Goal: Browse casually

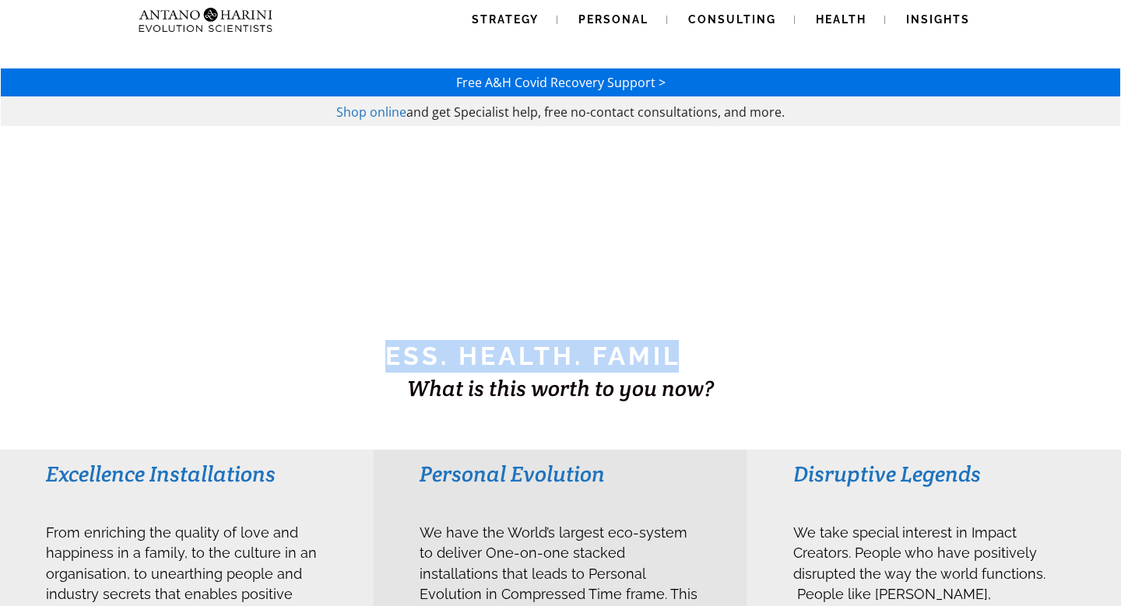
drag, startPoint x: 379, startPoint y: 362, endPoint x: 677, endPoint y: 371, distance: 298.2
click at [677, 371] on h1 "BUSINESS. HEALTH. Family. Legacy" at bounding box center [561, 356] width 1118 height 33
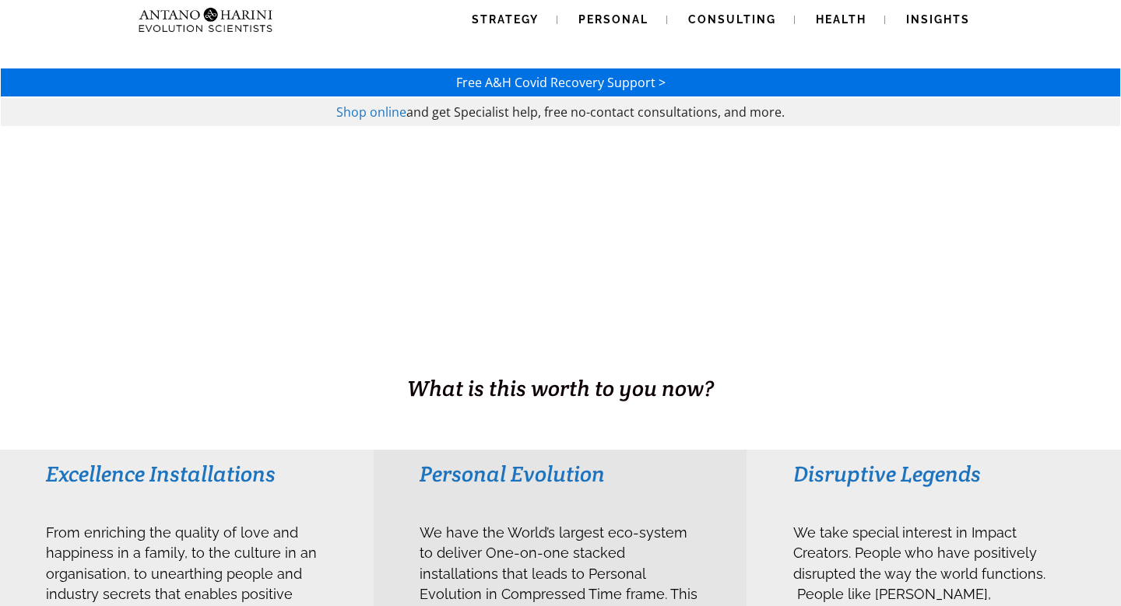
click at [693, 358] on h1 "BUSINESS. HEALTH. Family. Legacy" at bounding box center [561, 356] width 1118 height 33
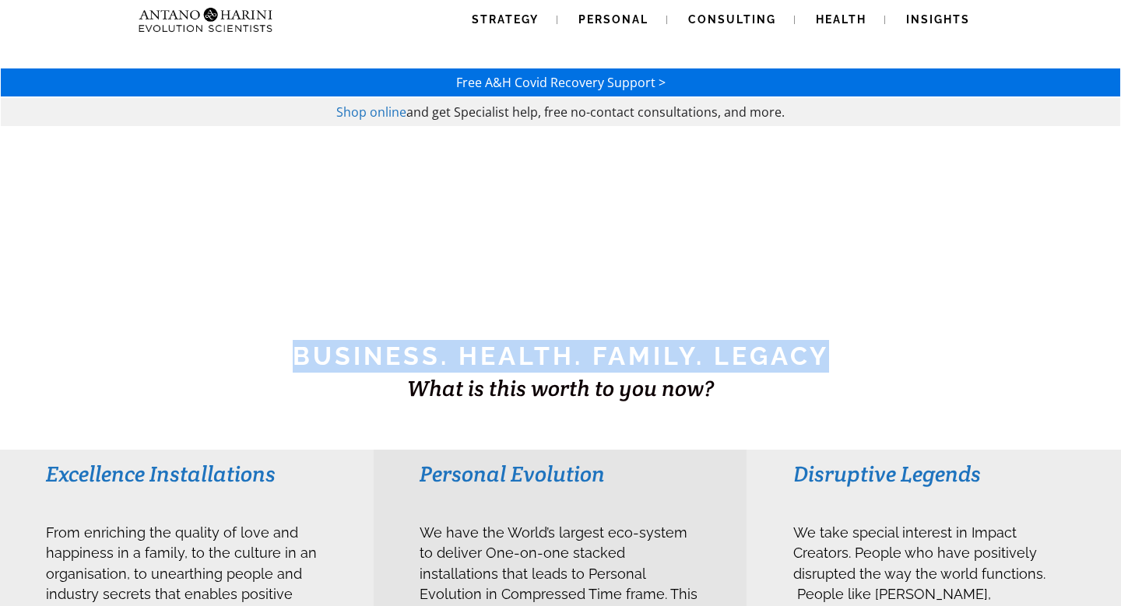
click at [693, 358] on h1 "BUSINESS. HEALTH. Family. Legacy" at bounding box center [561, 356] width 1118 height 33
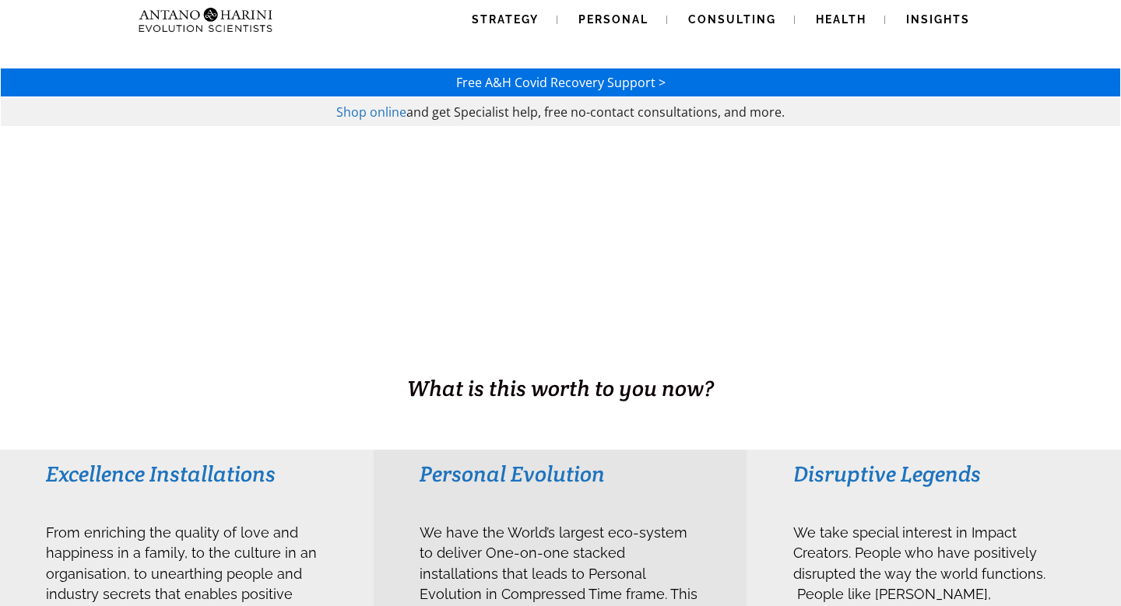
click at [604, 346] on h1 "BUSINESS. HEALTH. Family. Legacy" at bounding box center [561, 356] width 1118 height 33
click at [604, 347] on h1 "BUSINESS. HEALTH. Family. Legacy" at bounding box center [561, 356] width 1118 height 33
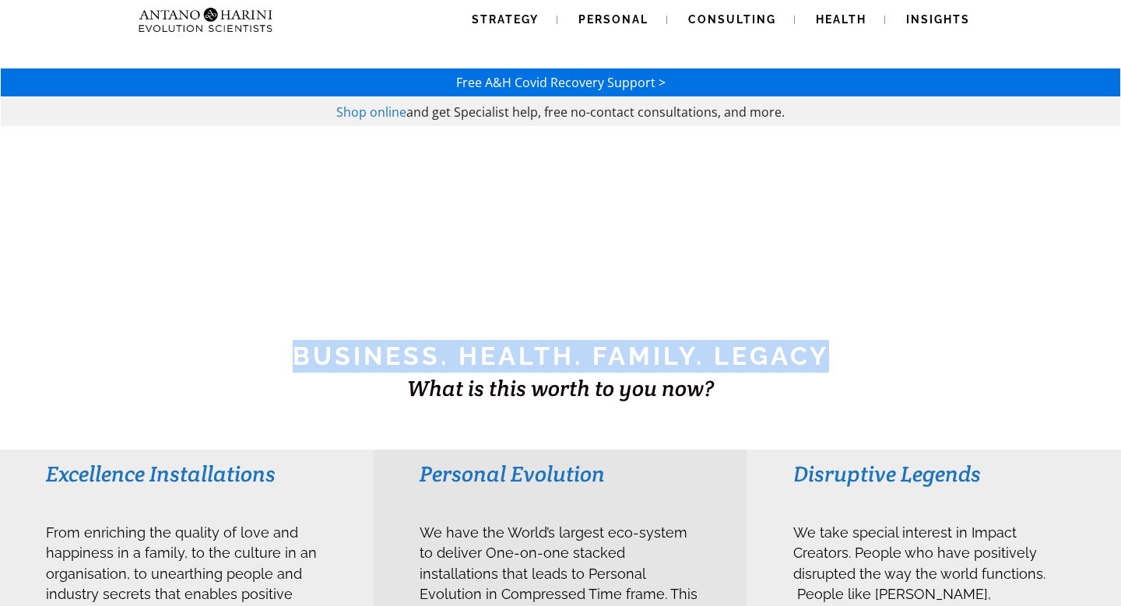
click at [604, 347] on h1 "BUSINESS. HEALTH. Family. Legacy" at bounding box center [561, 356] width 1118 height 33
click at [511, 348] on h1 "BUSINESS. HEALTH. Family. Legacy" at bounding box center [561, 356] width 1118 height 33
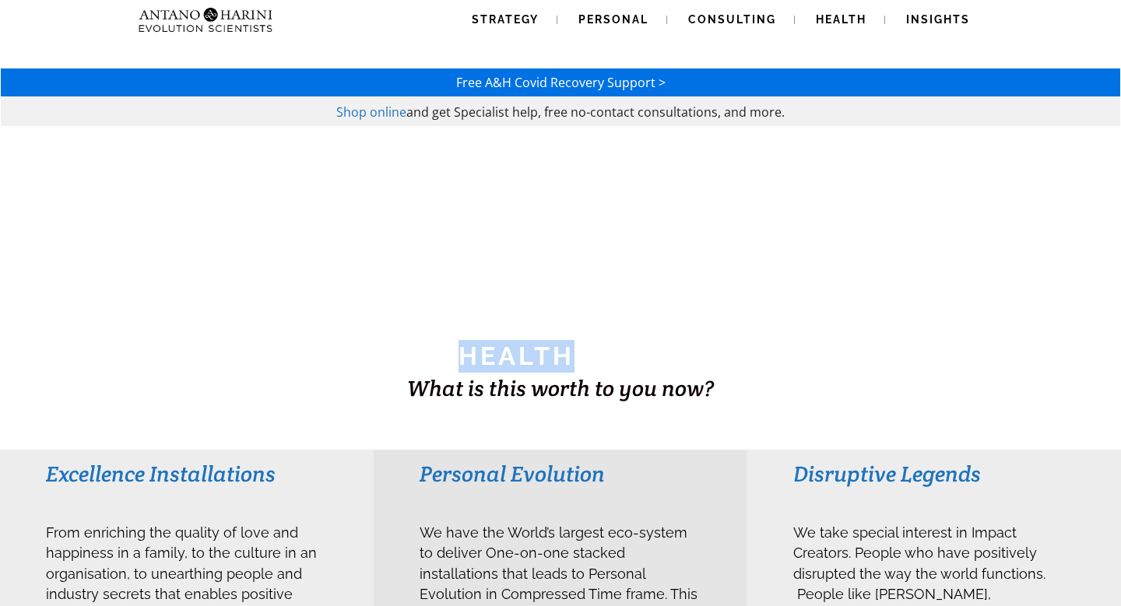
click at [511, 348] on h1 "BUSINESS. HEALTH. Family. Legacy" at bounding box center [561, 356] width 1118 height 33
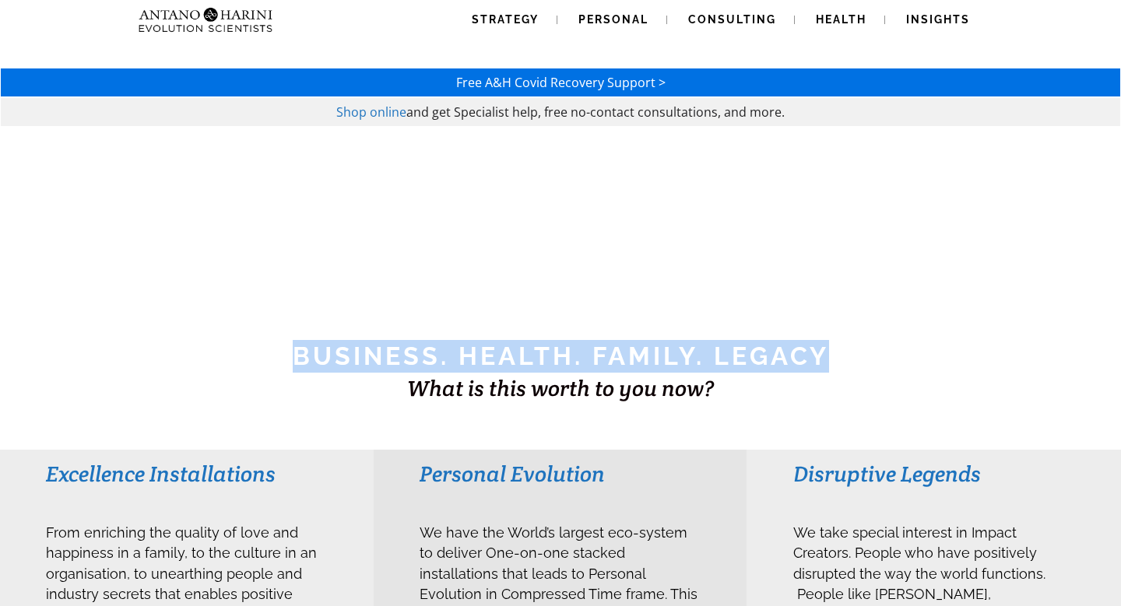
click at [511, 348] on h1 "BUSINESS. HEALTH. Family. Legacy" at bounding box center [561, 356] width 1118 height 33
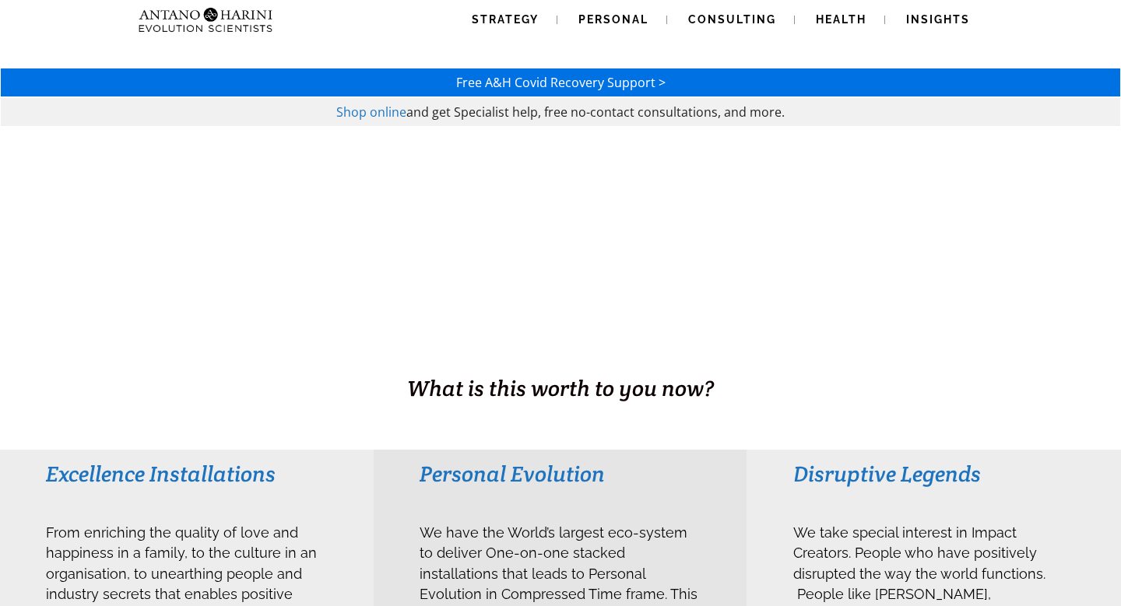
click at [403, 352] on h1 "BUSINESS. HEALTH. Family. Legacy" at bounding box center [561, 356] width 1118 height 33
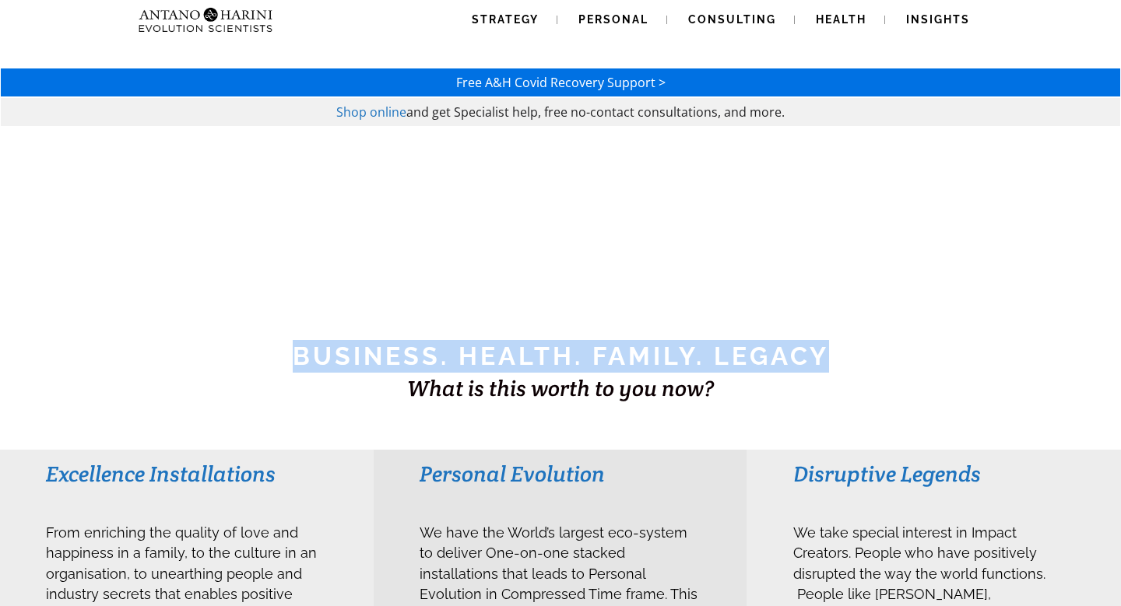
click at [403, 352] on h1 "BUSINESS. HEALTH. Family. Legacy" at bounding box center [561, 356] width 1118 height 33
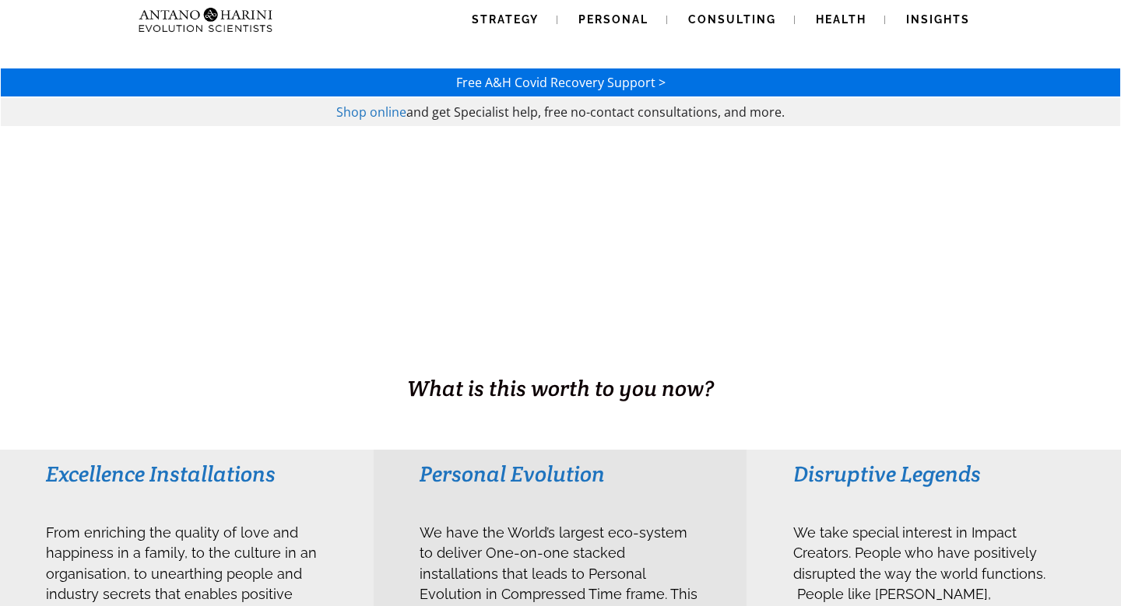
click at [518, 373] on div "BUSINESS. HEALTH. Family. Legacy" at bounding box center [560, 356] width 1119 height 34
click at [518, 374] on div "What is this worth to you now?" at bounding box center [560, 389] width 553 height 30
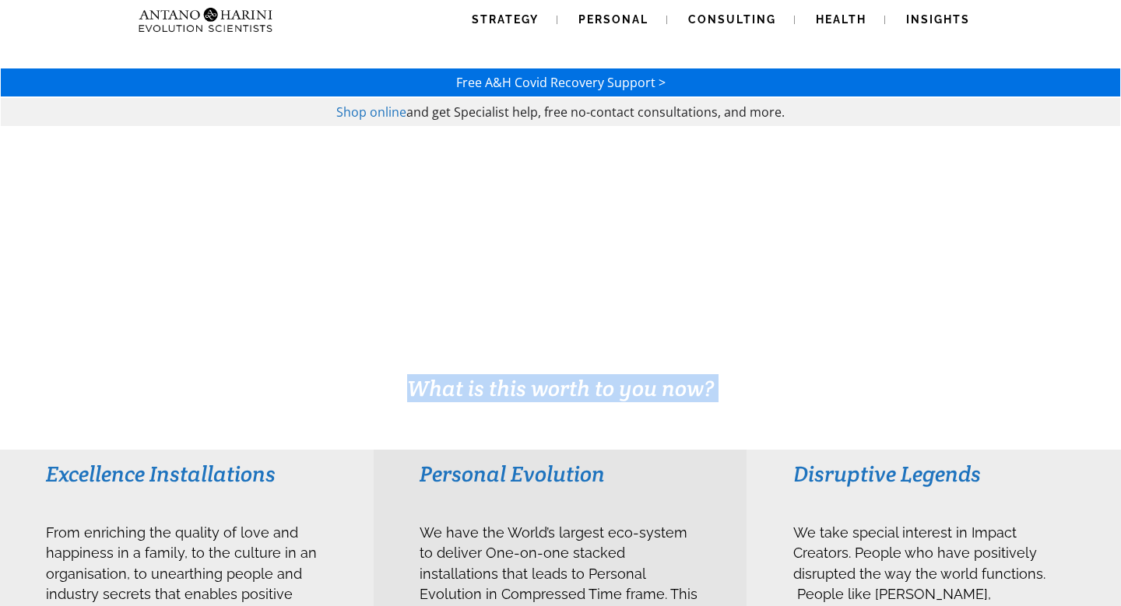
click at [518, 374] on div "What is this worth to you now?" at bounding box center [560, 389] width 553 height 30
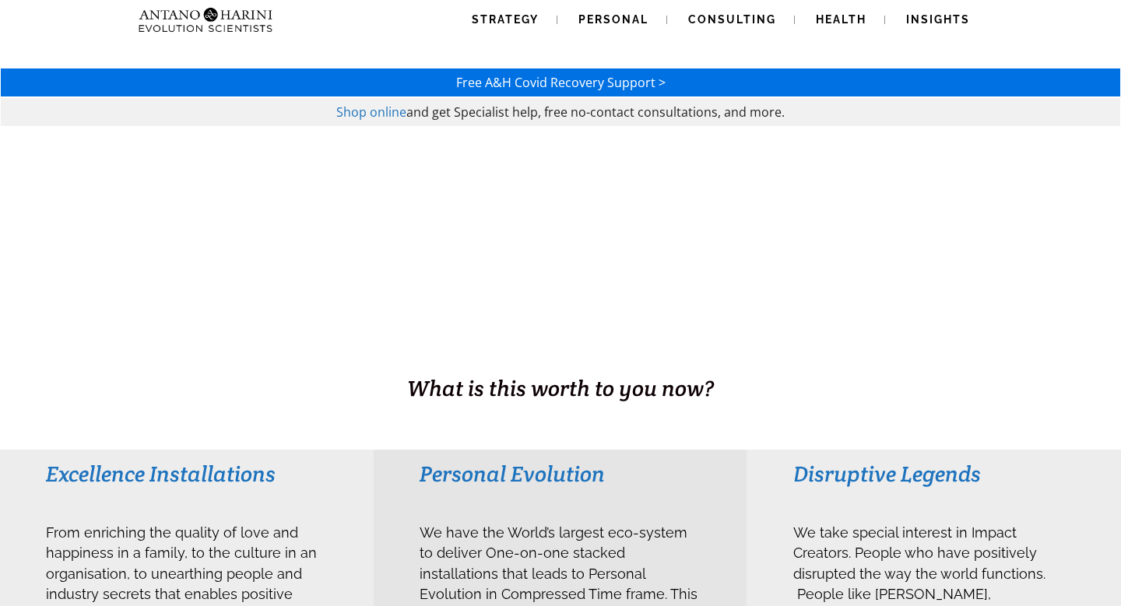
click at [660, 368] on h1 "BUSINESS. HEALTH. Family. Legacy" at bounding box center [561, 356] width 1118 height 33
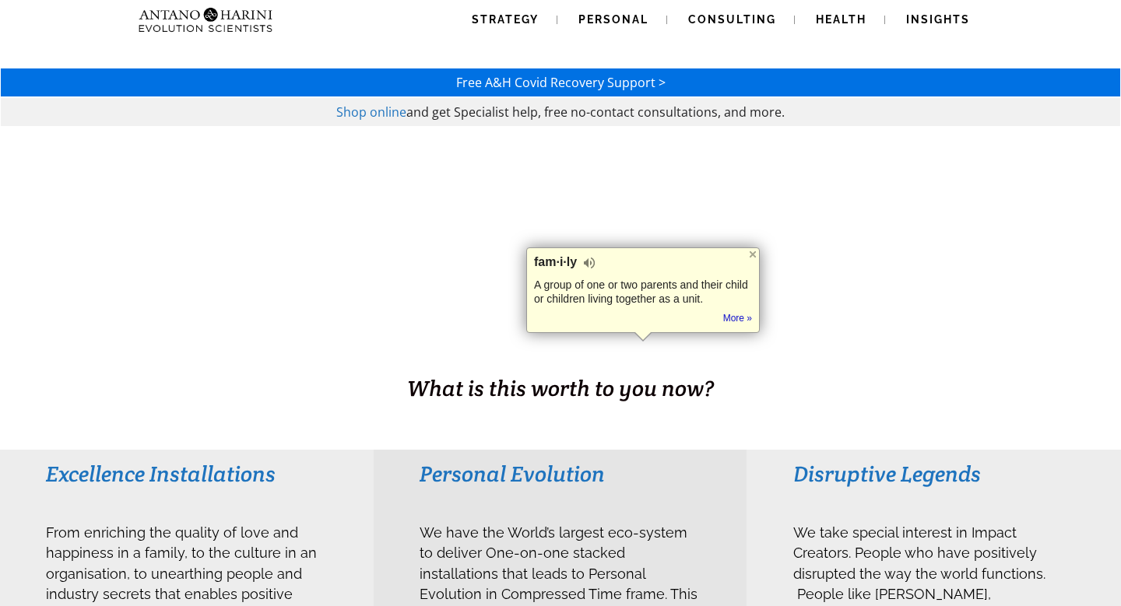
click at [767, 362] on h1 "BUSINESS. HEALTH. Family. Legacy" at bounding box center [561, 356] width 1118 height 33
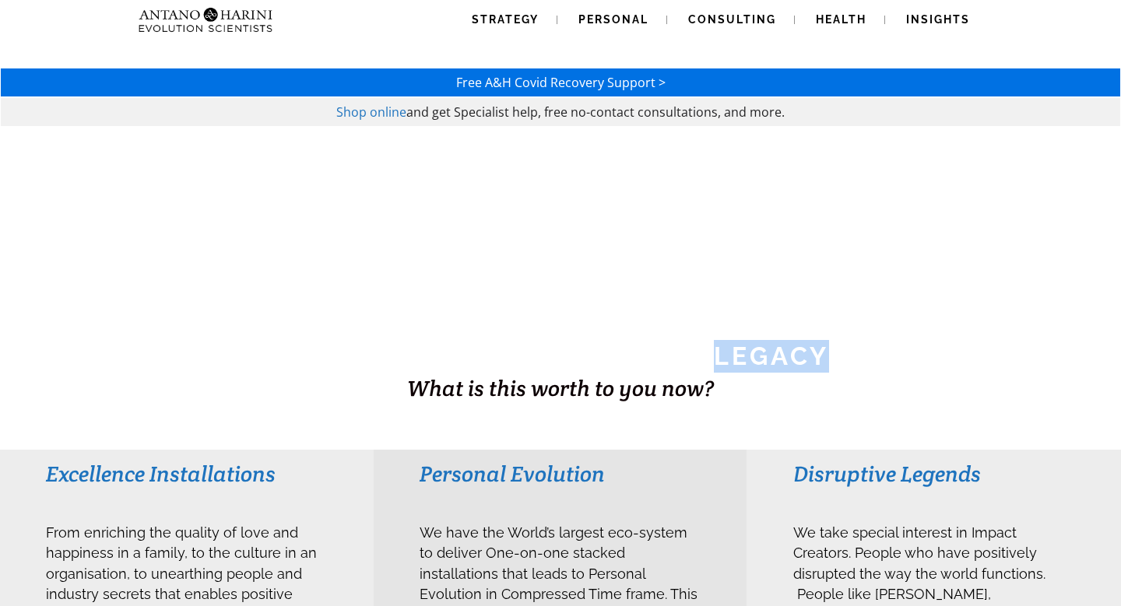
click at [767, 362] on h1 "BUSINESS. HEALTH. Family. Legacy" at bounding box center [561, 356] width 1118 height 33
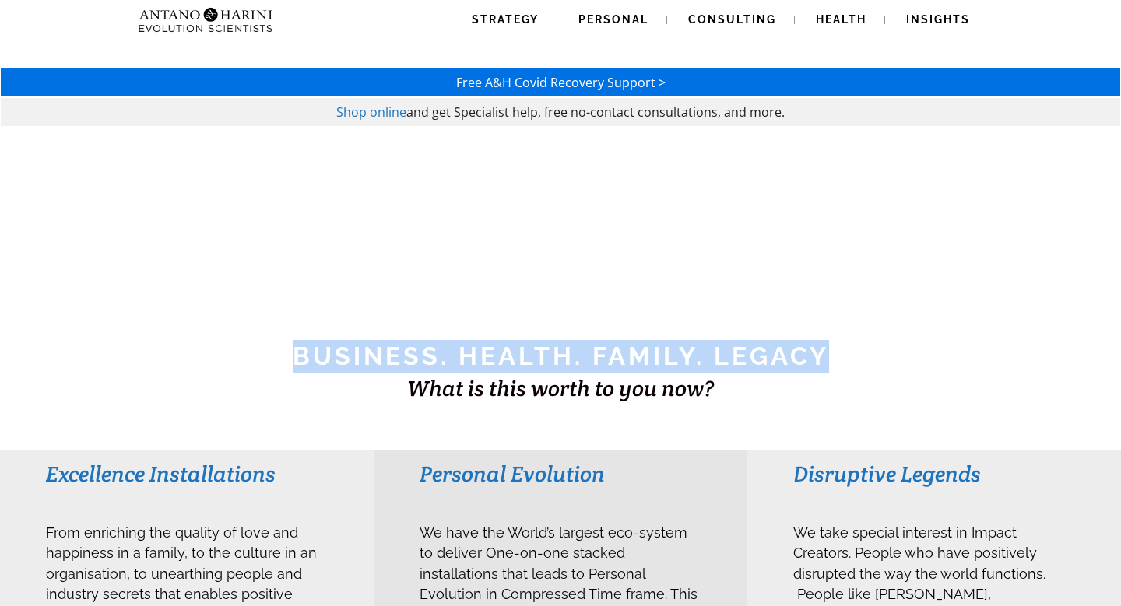
click at [767, 362] on h1 "BUSINESS. HEALTH. Family. Legacy" at bounding box center [561, 356] width 1118 height 33
